Goal: Go to known website: Go to known website

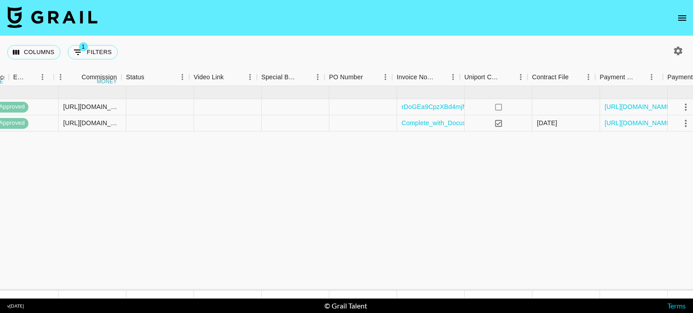
scroll to position [0, 917]
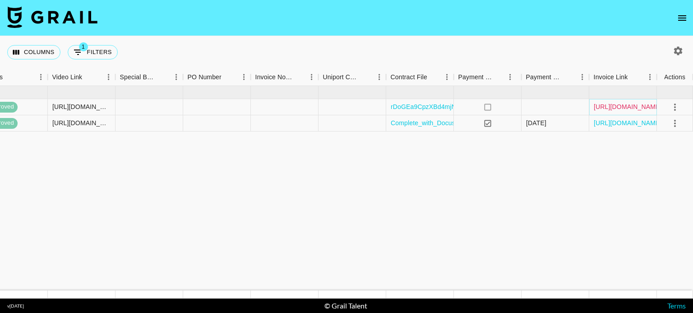
click at [637, 102] on link "[URL][DOMAIN_NAME]" at bounding box center [627, 106] width 68 height 9
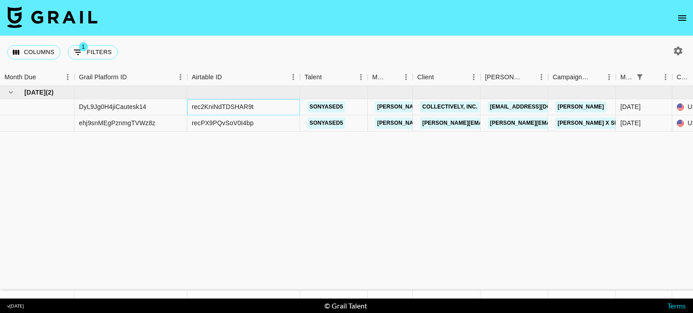
click at [242, 107] on div "rec2KniNdTDSHAR9t" at bounding box center [223, 106] width 62 height 9
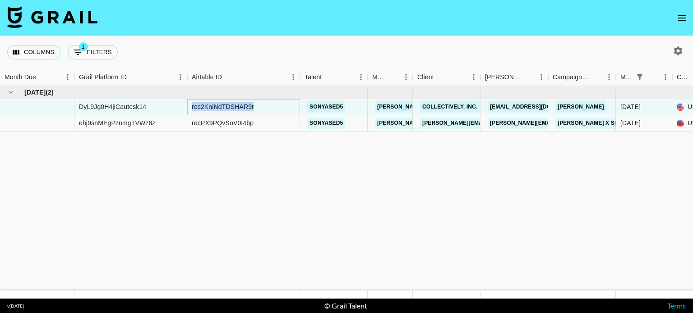
click at [242, 107] on div "rec2KniNdTDSHAR9t" at bounding box center [223, 106] width 62 height 9
copy div "rec2KniNdTDSHAR9t"
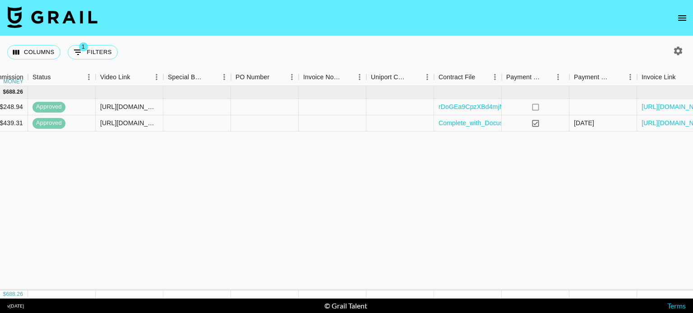
scroll to position [0, 917]
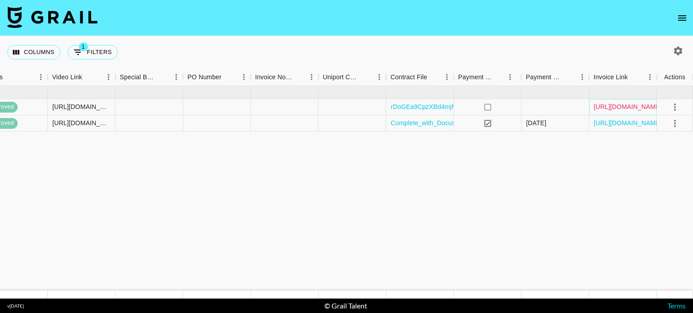
click at [627, 107] on link "[URL][DOMAIN_NAME]" at bounding box center [627, 106] width 68 height 9
